Goal: Task Accomplishment & Management: Manage account settings

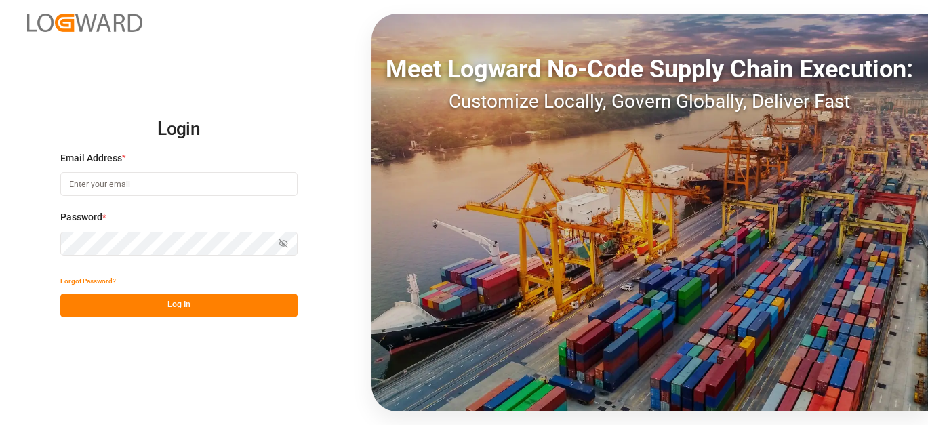
type input "[EMAIL_ADDRESS][PERSON_NAME][DOMAIN_NAME]"
click at [171, 297] on button "Log In" at bounding box center [178, 306] width 237 height 24
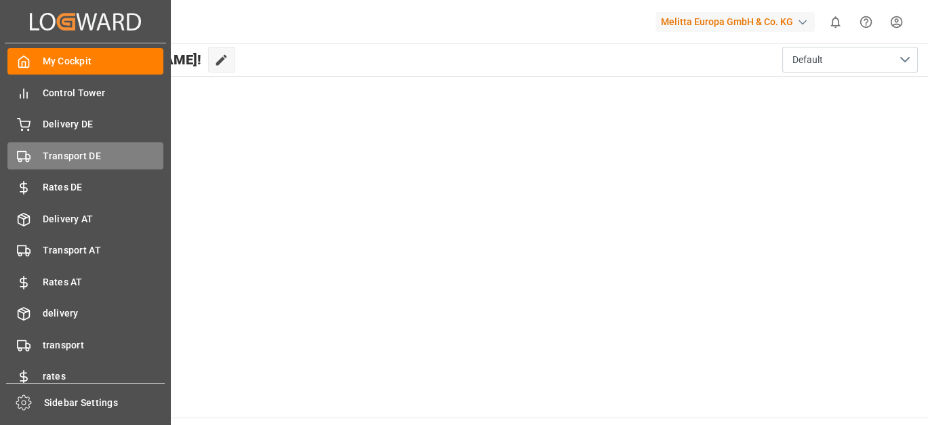
click at [69, 145] on div "Transport DE Transport DE" at bounding box center [85, 155] width 156 height 26
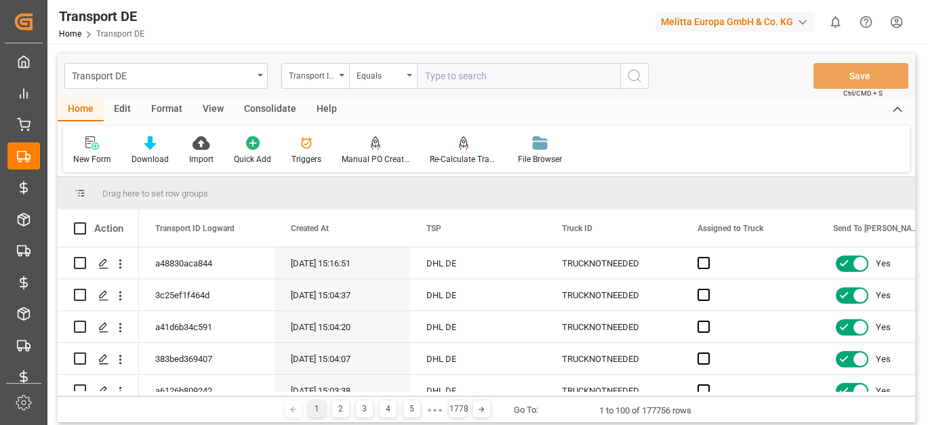
click at [339, 75] on icon "open menu" at bounding box center [341, 75] width 5 height 3
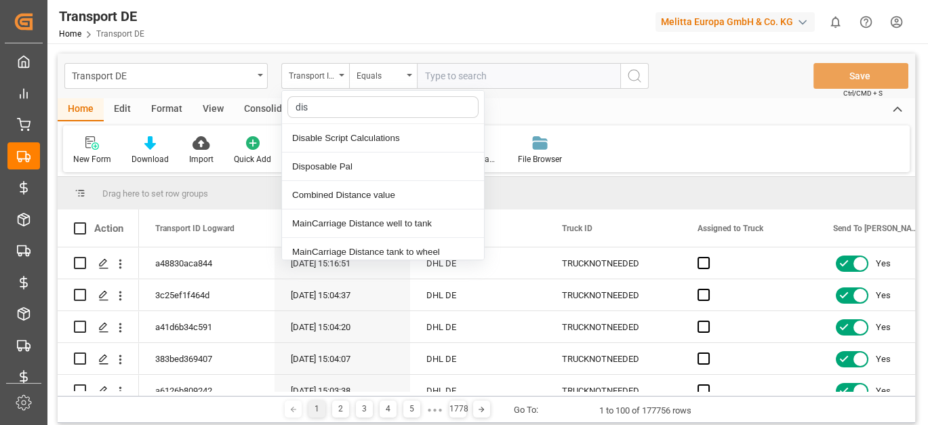
type input "dis"
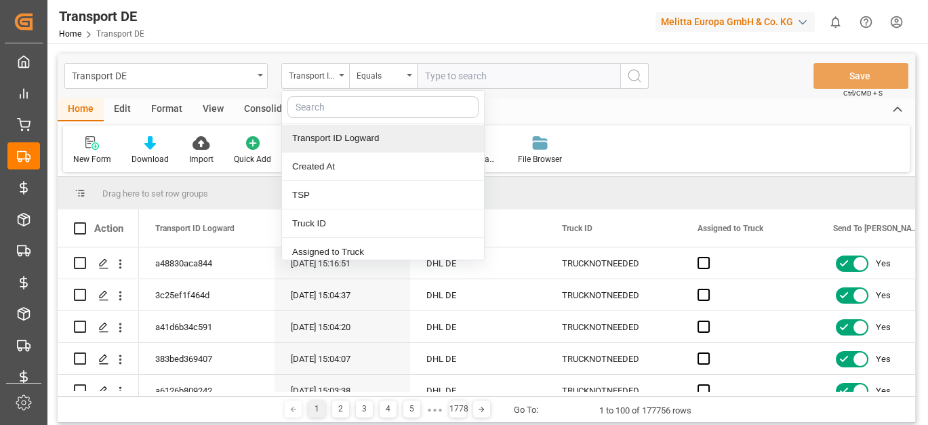
click at [557, 117] on div "Home Edit Format View Consolidate Help" at bounding box center [487, 109] width 858 height 23
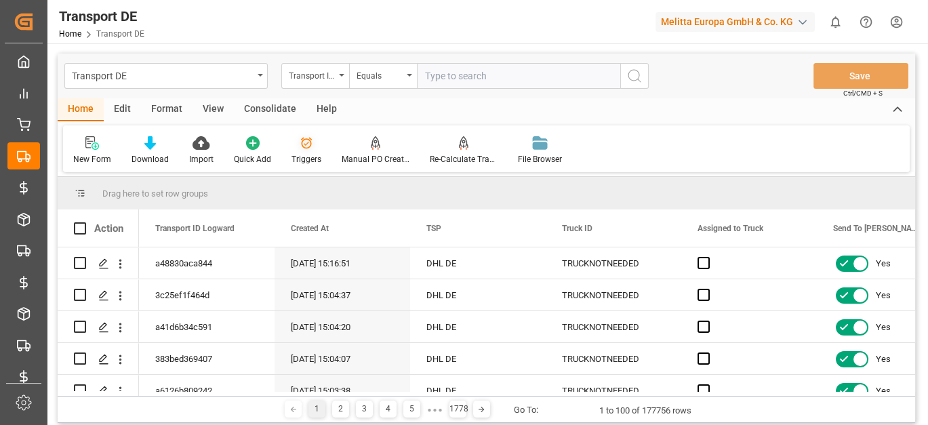
click at [311, 151] on div "Triggers" at bounding box center [306, 151] width 50 height 30
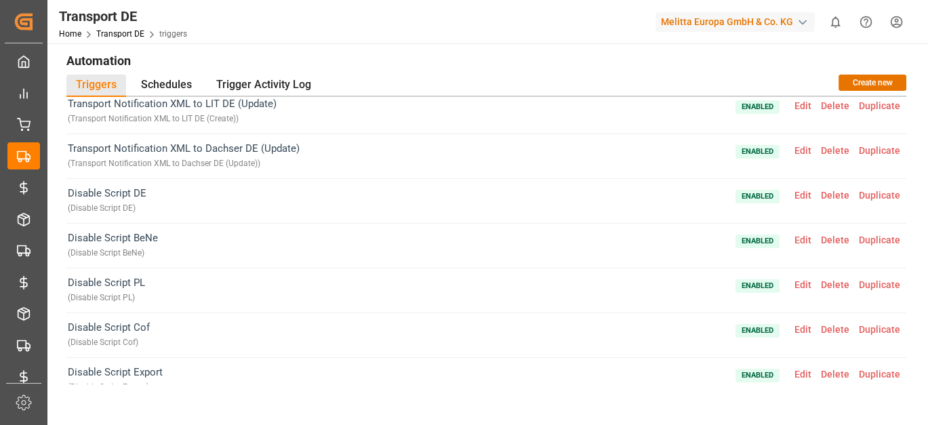
scroll to position [2116, 0]
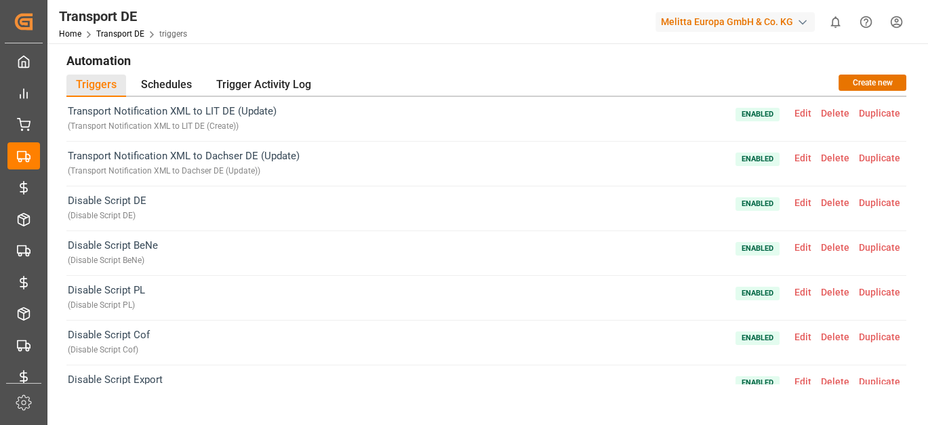
click at [792, 197] on span "Edit" at bounding box center [803, 202] width 26 height 11
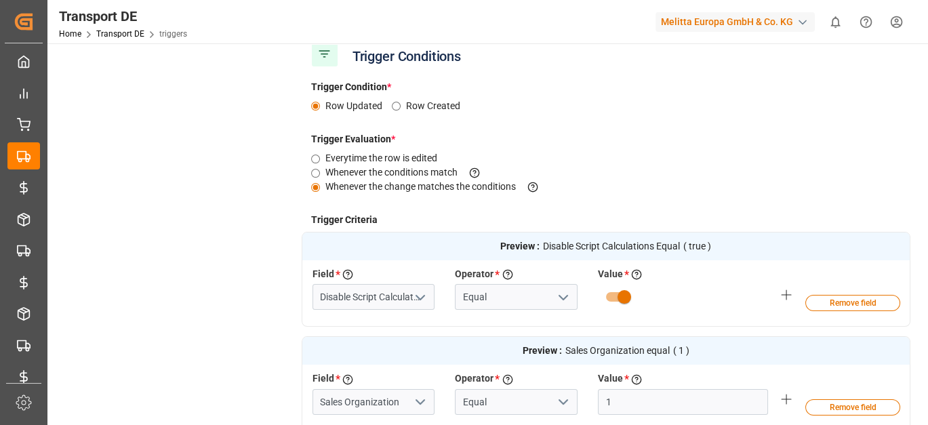
scroll to position [0, 0]
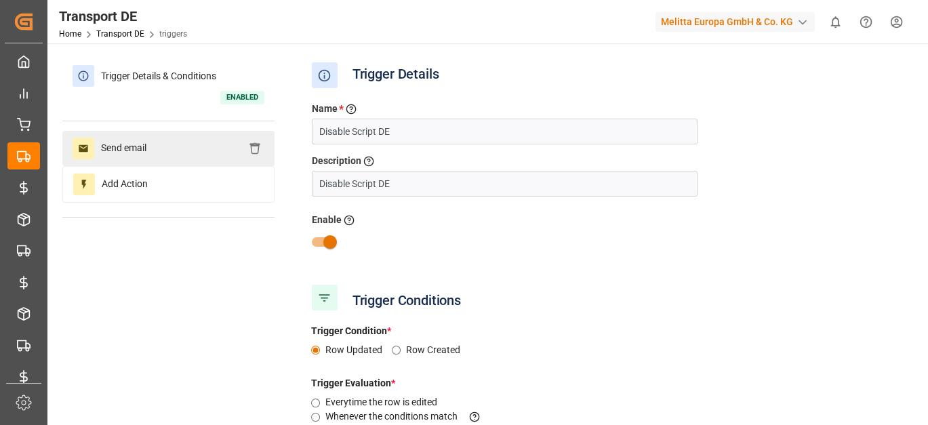
click at [197, 153] on div "Send email" at bounding box center [168, 148] width 212 height 35
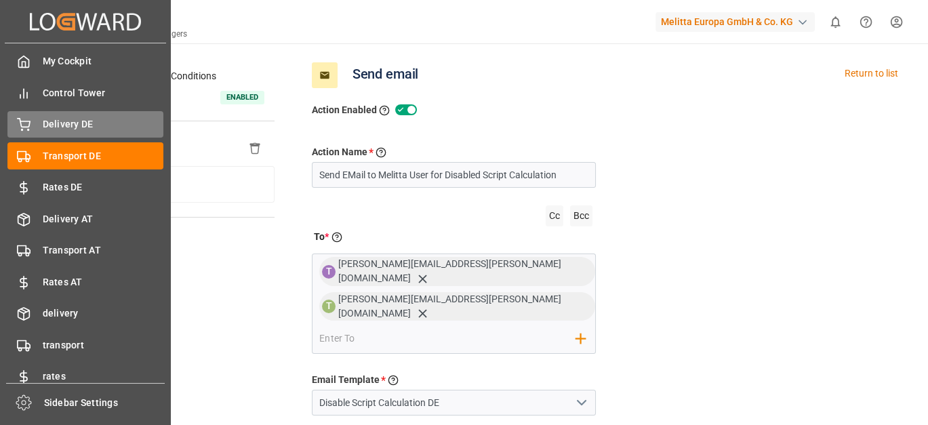
click at [24, 123] on icon at bounding box center [24, 125] width 14 height 14
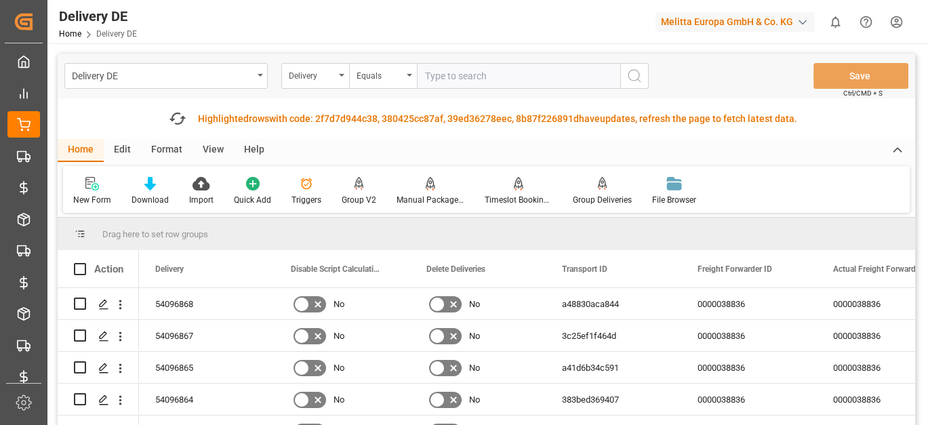
click at [888, 21] on html "Created by potrace 1.15, written by [PERSON_NAME] [DATE]-[DATE] Created by potr…" at bounding box center [464, 212] width 928 height 425
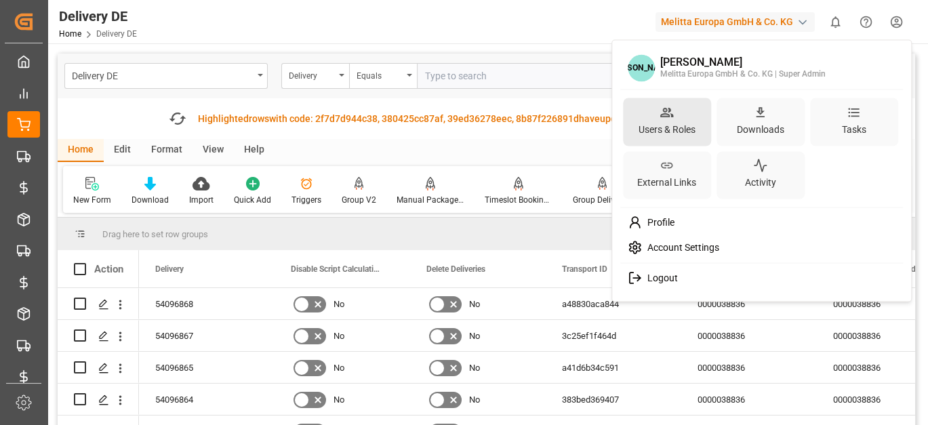
click at [681, 132] on div "Users & Roles" at bounding box center [667, 129] width 62 height 20
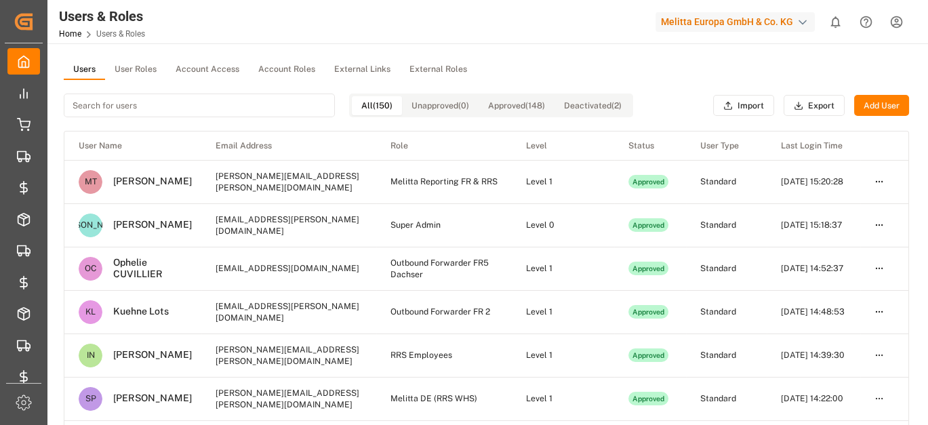
click at [111, 106] on input at bounding box center [199, 106] width 271 height 24
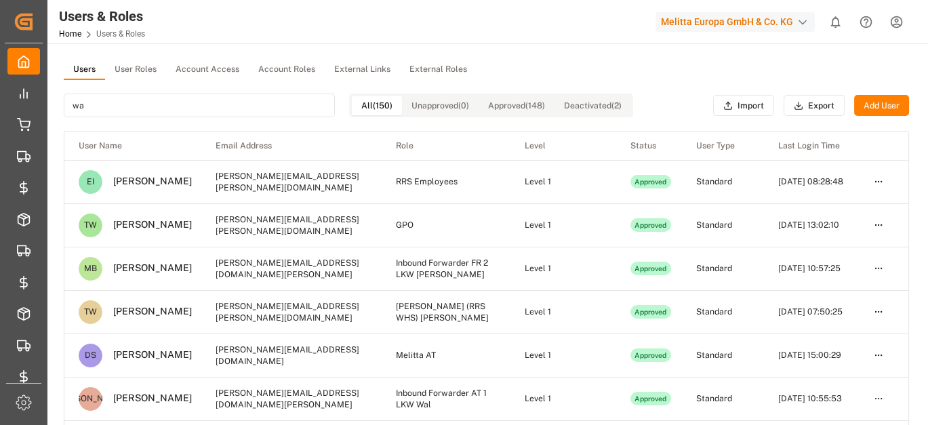
type input "wag"
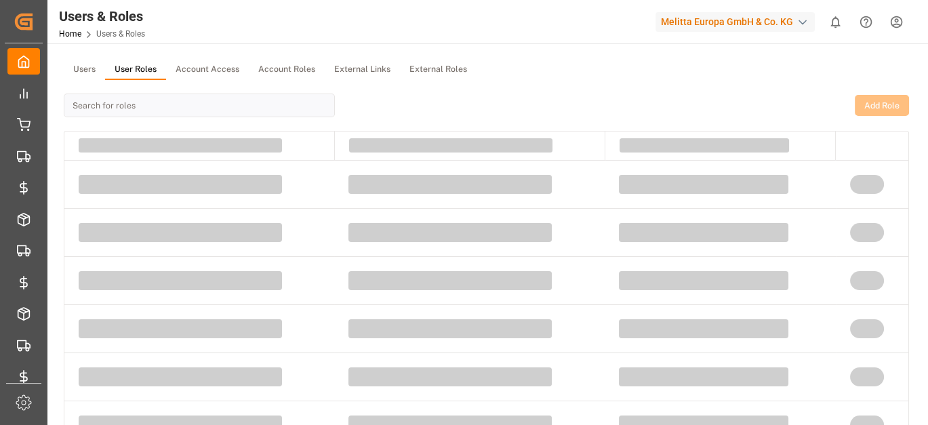
click at [139, 77] on button "User Roles" at bounding box center [135, 70] width 61 height 20
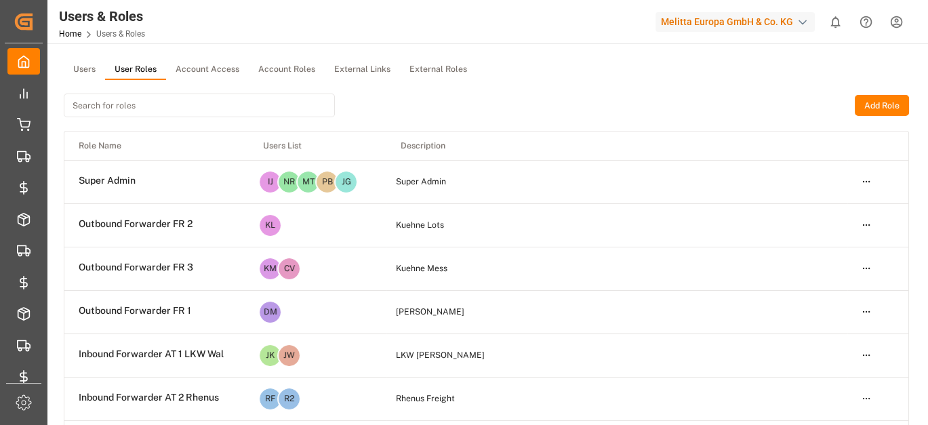
click at [130, 107] on input at bounding box center [199, 106] width 271 height 24
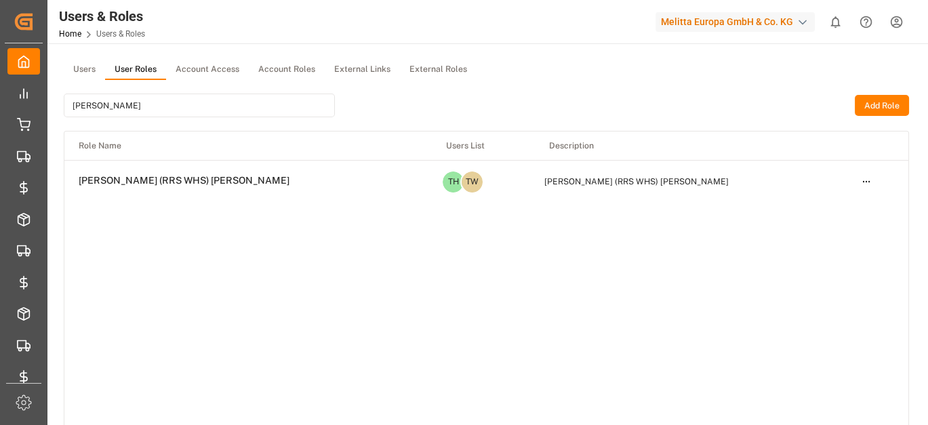
type input "[PERSON_NAME]"
click at [868, 186] on html "Created by potrace 1.15, written by [PERSON_NAME] [DATE]-[DATE] Created by potr…" at bounding box center [464, 212] width 928 height 425
click at [851, 209] on div "Edit" at bounding box center [839, 206] width 70 height 19
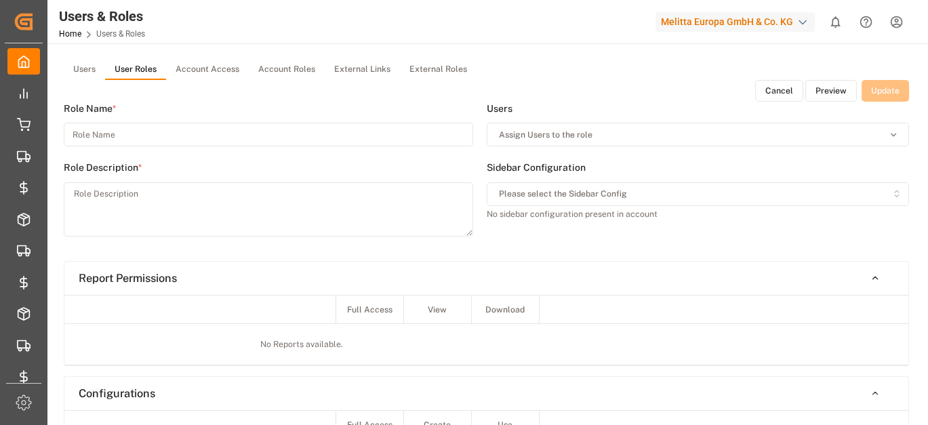
type input "[PERSON_NAME] (RRS WHS) [PERSON_NAME]"
type textarea "[PERSON_NAME] (RRS WHS) [PERSON_NAME]"
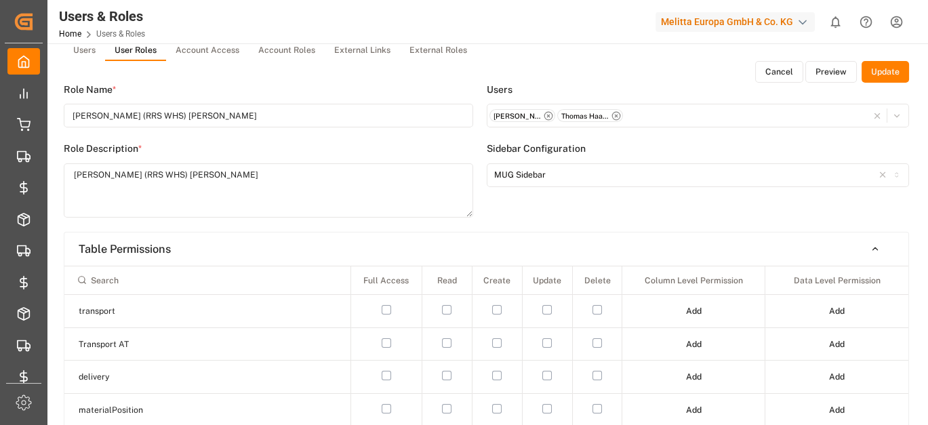
scroll to position [20, 0]
click at [186, 283] on input at bounding box center [208, 278] width 274 height 23
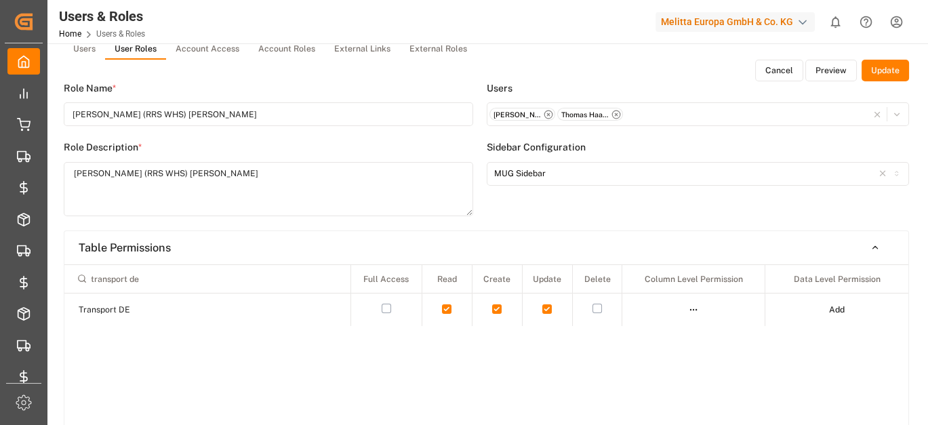
type input "transport de"
click at [694, 309] on html "Created by potrace 1.15, written by [PERSON_NAME] [DATE]-[DATE] Created by potr…" at bounding box center [464, 212] width 928 height 425
click at [684, 326] on div "Edit" at bounding box center [666, 333] width 70 height 19
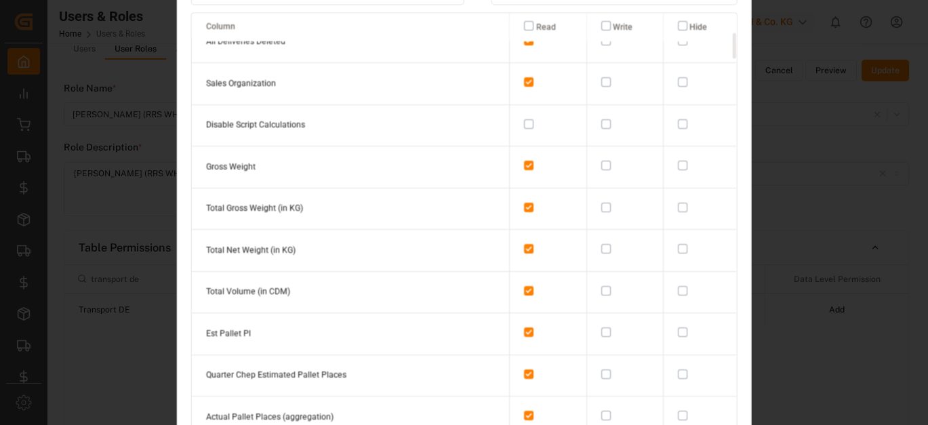
scroll to position [355, 0]
click at [524, 119] on button "button" at bounding box center [528, 123] width 9 height 9
click at [601, 119] on button "button" at bounding box center [605, 123] width 9 height 9
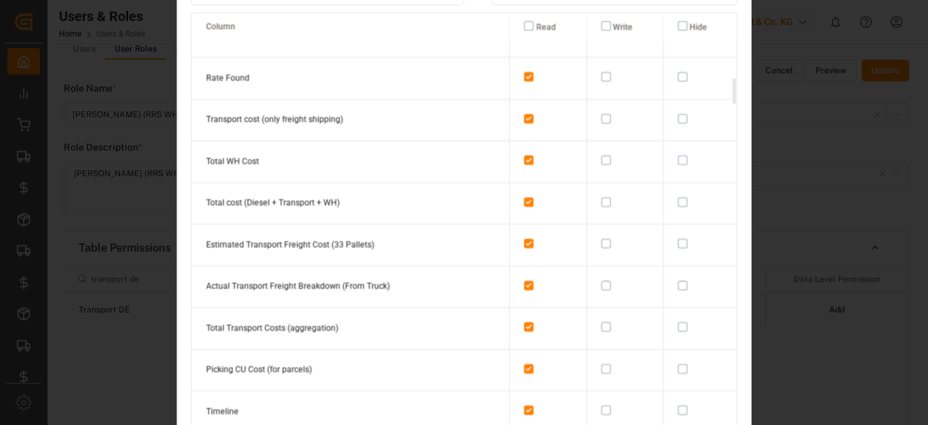
scroll to position [1088, 0]
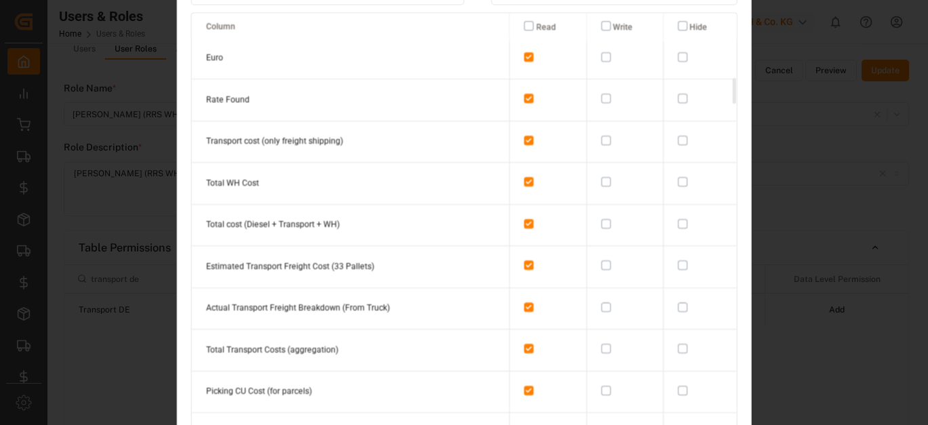
click at [601, 136] on button "button" at bounding box center [605, 140] width 9 height 9
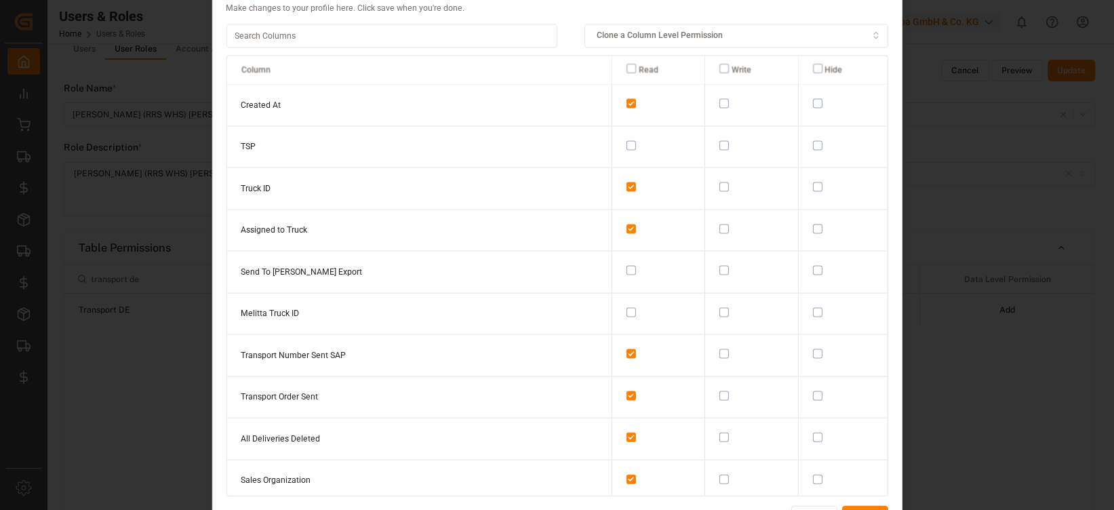
scroll to position [0, 0]
drag, startPoint x: 842, startPoint y: 1, endPoint x: 572, endPoint y: 14, distance: 269.5
click at [572, 14] on div "Column Level Permissions Make changes to your profile here. Click save when you…" at bounding box center [557, 255] width 691 height 572
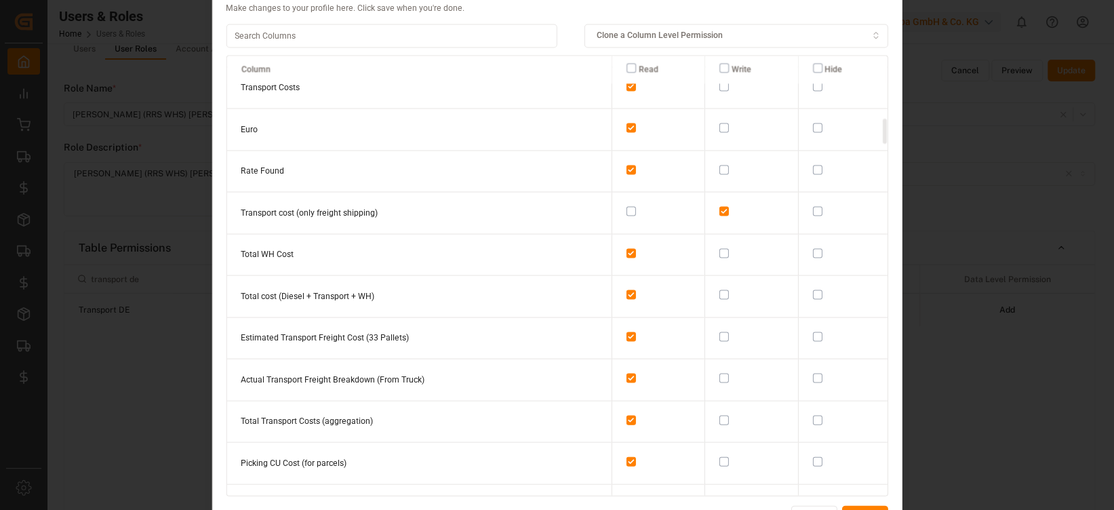
scroll to position [1060, 0]
click at [869, 425] on button "Update" at bounding box center [865, 516] width 46 height 22
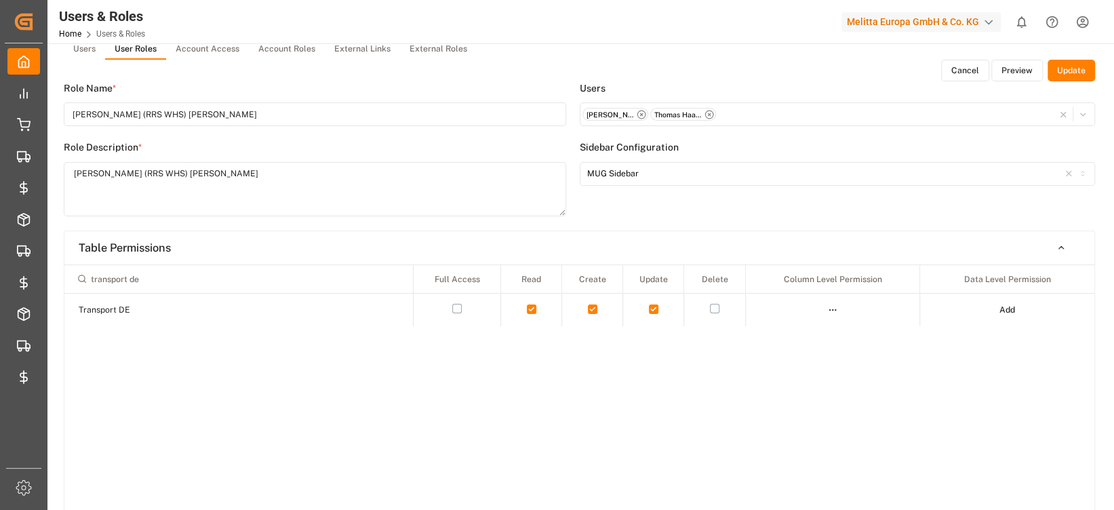
click at [928, 62] on button "Update" at bounding box center [1071, 71] width 47 height 22
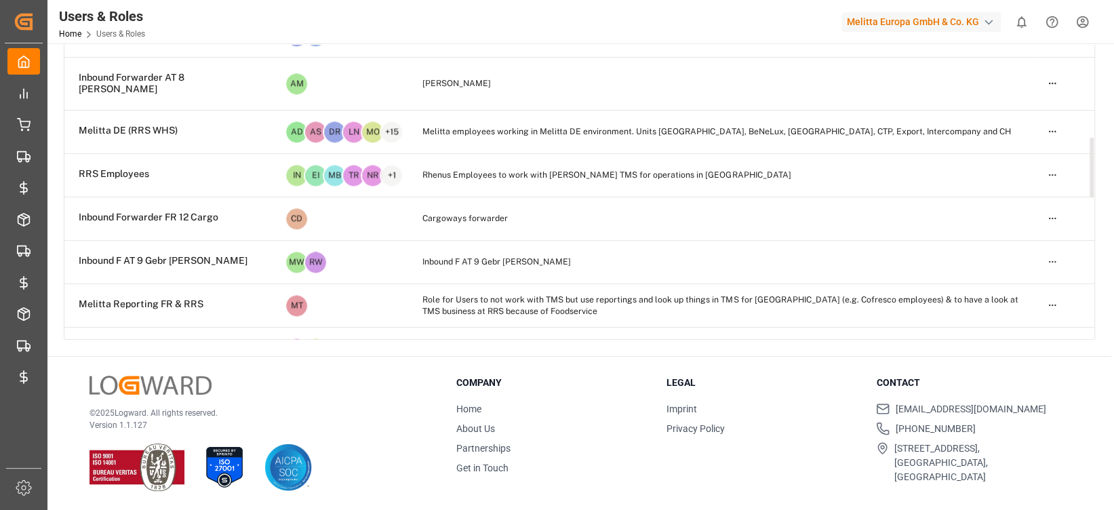
scroll to position [1025, 0]
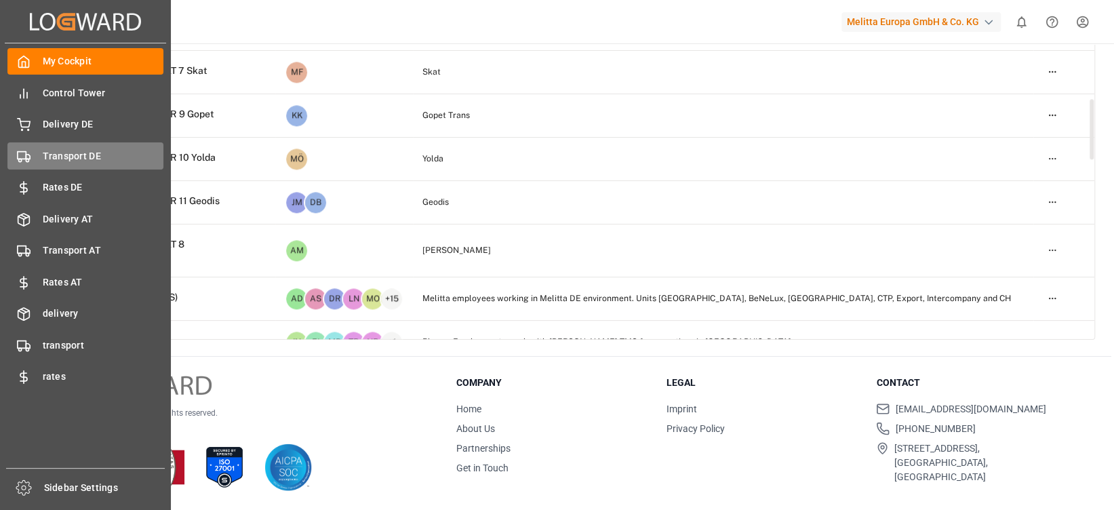
click at [76, 146] on div "Transport DE Transport DE" at bounding box center [85, 155] width 156 height 26
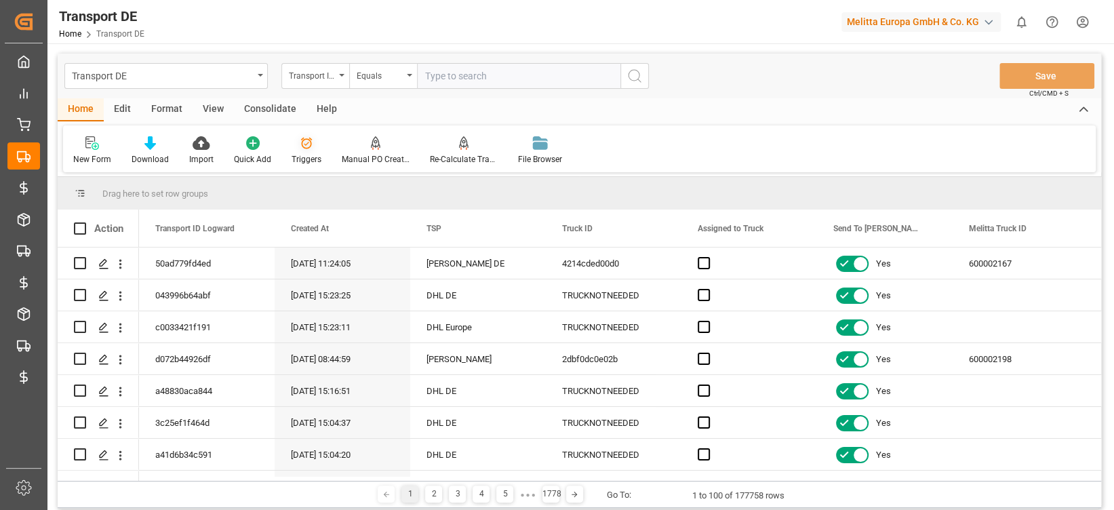
click at [300, 146] on icon at bounding box center [307, 143] width 14 height 14
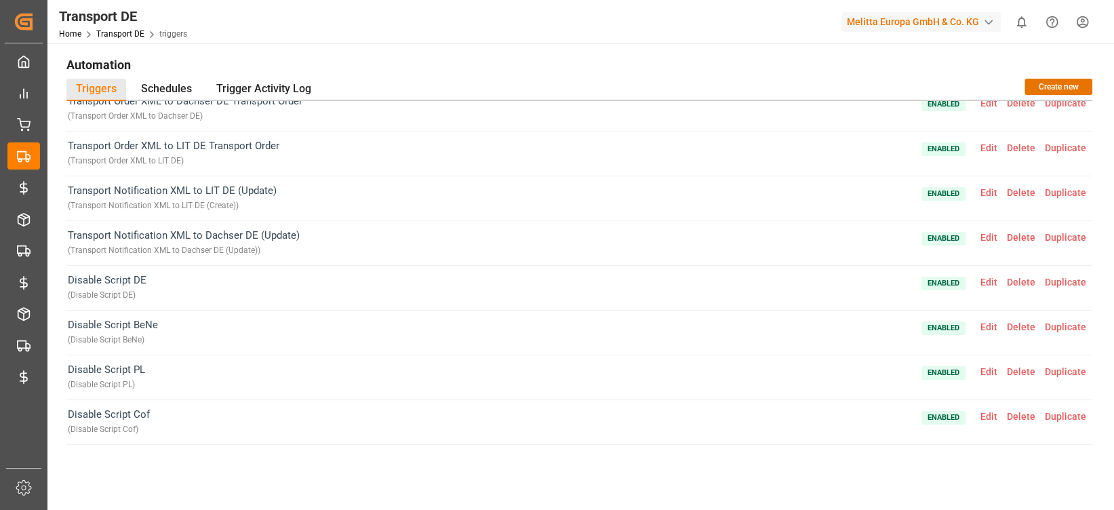
scroll to position [2122, 0]
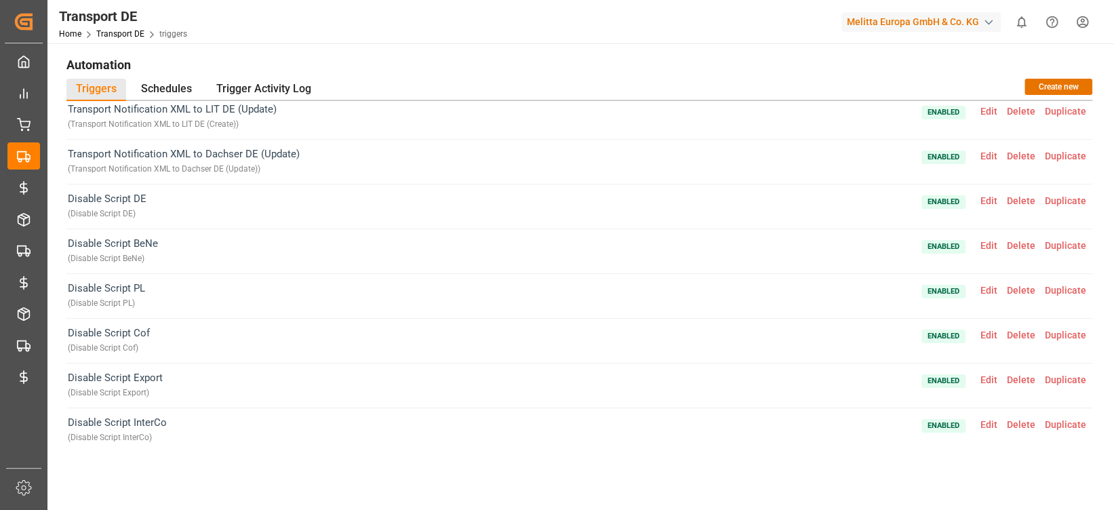
click at [928, 195] on span "Edit" at bounding box center [989, 200] width 26 height 11
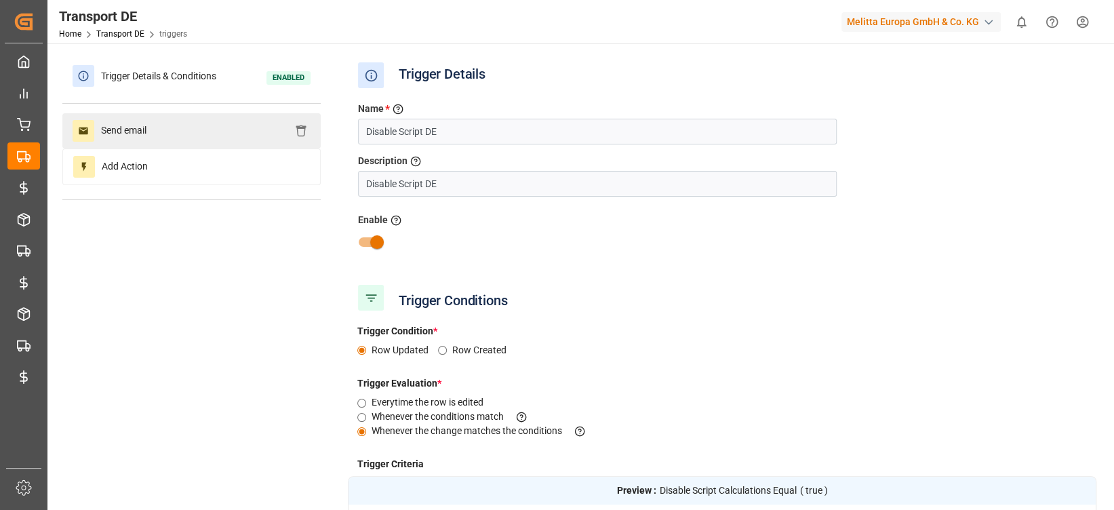
click at [242, 140] on div "Send email" at bounding box center [191, 130] width 258 height 35
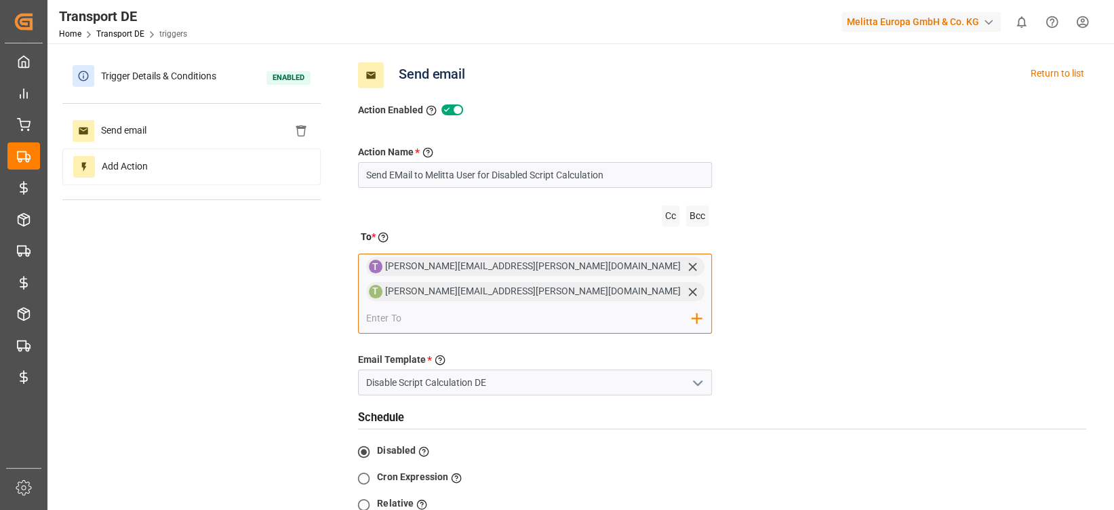
click at [466, 309] on input "email" at bounding box center [529, 319] width 326 height 20
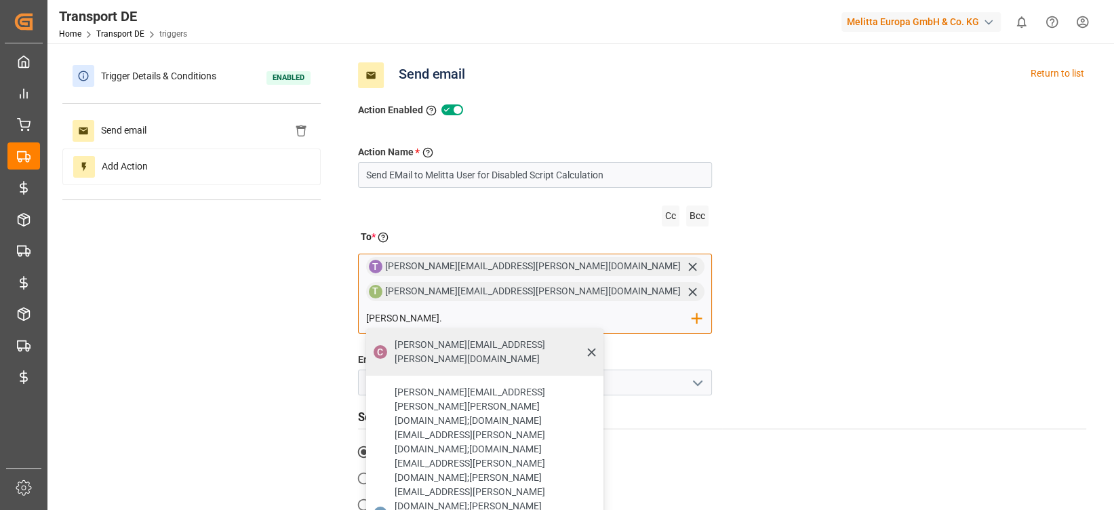
type input "[PERSON_NAME]."
click at [469, 338] on span "[PERSON_NAME][EMAIL_ADDRESS][PERSON_NAME][DOMAIN_NAME]" at bounding box center [494, 352] width 199 height 28
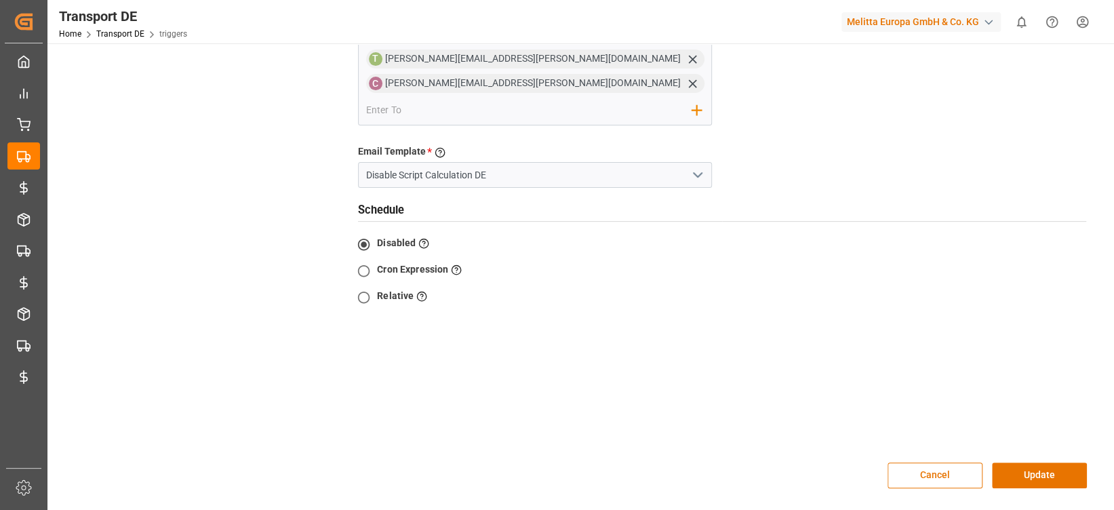
scroll to position [343, 0]
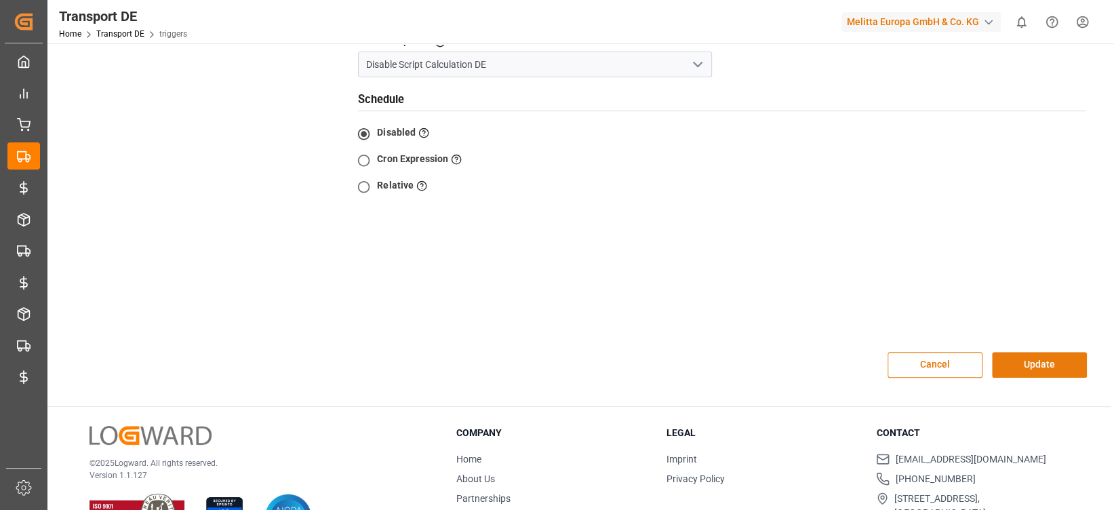
click at [928, 352] on button "Update" at bounding box center [1039, 365] width 95 height 26
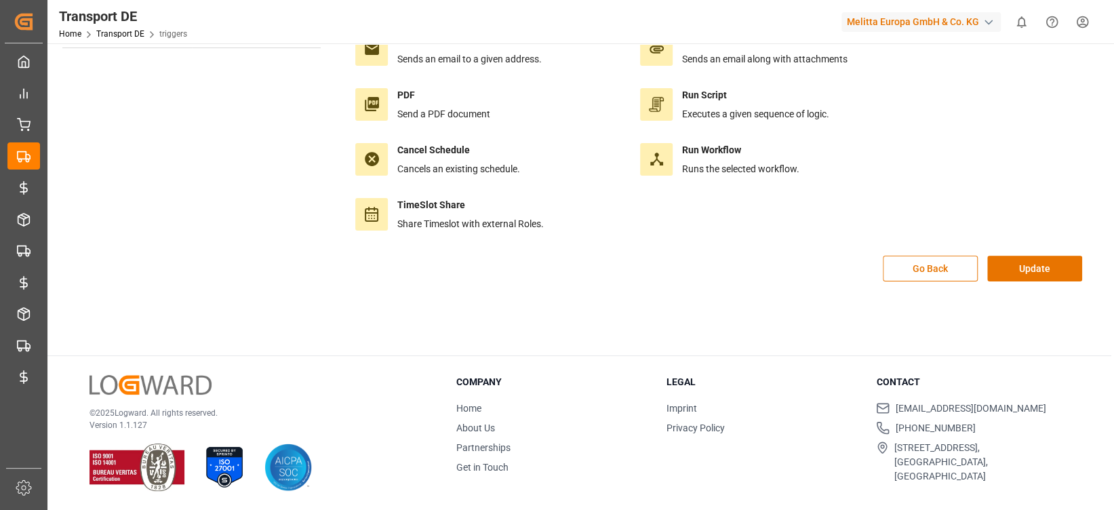
scroll to position [151, 0]
click at [928, 272] on button "Update" at bounding box center [1034, 269] width 95 height 26
